Goal: Task Accomplishment & Management: Manage account settings

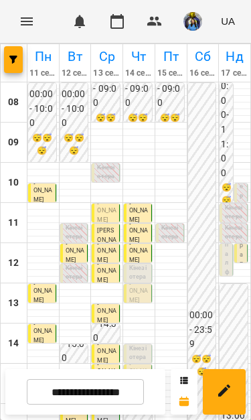
scroll to position [58, 0]
click at [140, 264] on p "Кінезіотерапія ([PERSON_NAME])" at bounding box center [138, 291] width 19 height 54
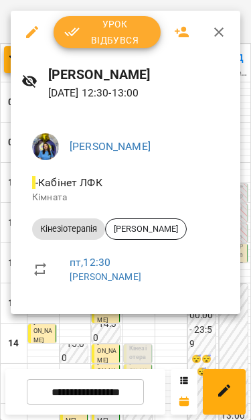
click at [121, 40] on span "Урок відбувся" at bounding box center [107, 32] width 86 height 32
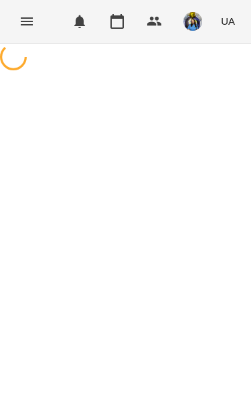
click at [90, 32] on button "button" at bounding box center [80, 21] width 32 height 32
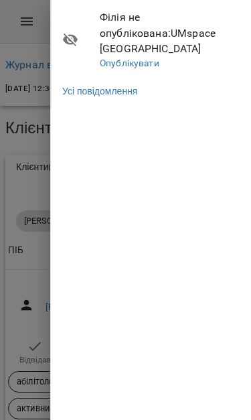
click at [27, 29] on div at bounding box center [125, 210] width 251 height 420
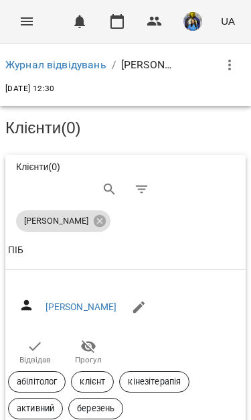
click at [30, 349] on icon "button" at bounding box center [35, 346] width 16 height 16
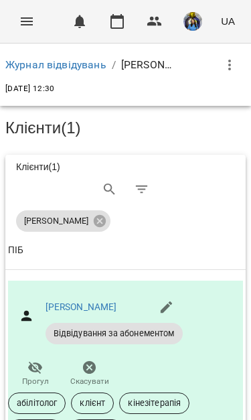
click at [19, 27] on icon "Menu" at bounding box center [27, 21] width 16 height 16
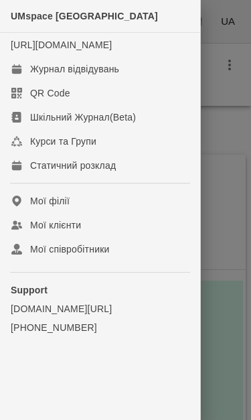
click at [29, 81] on link "Журнал відвідувань" at bounding box center [100, 69] width 200 height 24
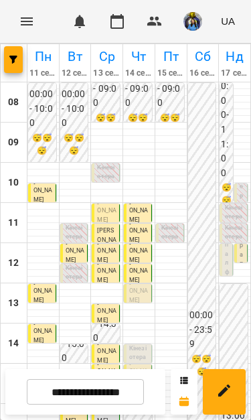
scroll to position [86, 0]
click at [141, 278] on p "[PERSON_NAME]" at bounding box center [138, 291] width 19 height 27
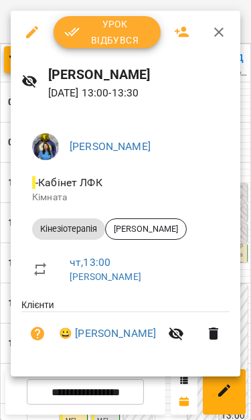
click at [88, 34] on span "Урок відбувся" at bounding box center [107, 32] width 86 height 32
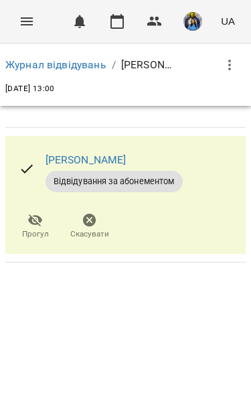
click at [32, 29] on button "Menu" at bounding box center [27, 21] width 32 height 32
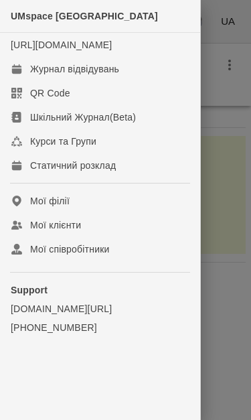
click at [27, 79] on link "Журнал відвідувань" at bounding box center [100, 69] width 200 height 24
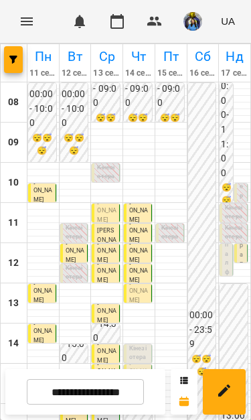
scroll to position [84, 0]
click at [146, 345] on p "Кінезіотерапія ([PERSON_NAME])" at bounding box center [138, 372] width 19 height 54
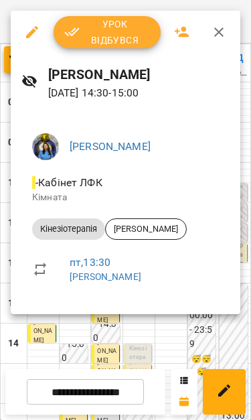
click at [79, 347] on div at bounding box center [125, 210] width 251 height 420
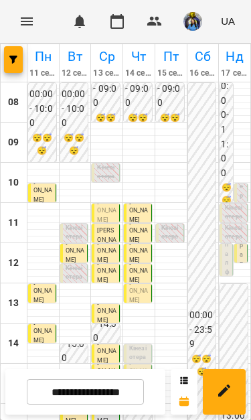
click at [147, 359] on p "[PERSON_NAME]" at bounding box center [138, 372] width 19 height 27
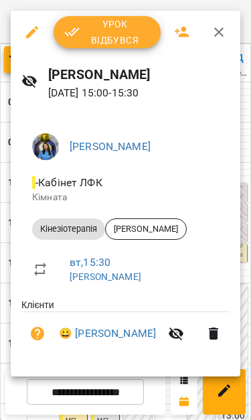
click at [125, 402] on div at bounding box center [125, 210] width 251 height 420
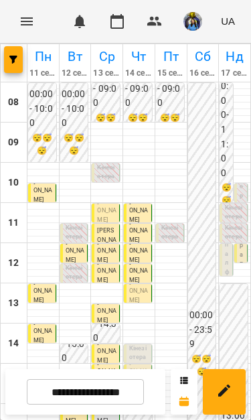
click at [145, 385] on p "Кінезіотерапія ([PERSON_NAME])" at bounding box center [138, 412] width 19 height 54
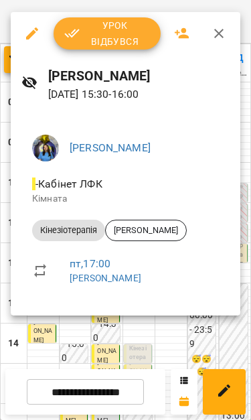
click at [149, 338] on div at bounding box center [125, 210] width 251 height 420
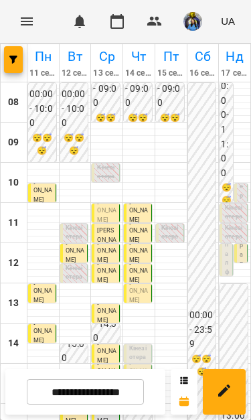
scroll to position [119, 0]
